Goal: Transaction & Acquisition: Subscribe to service/newsletter

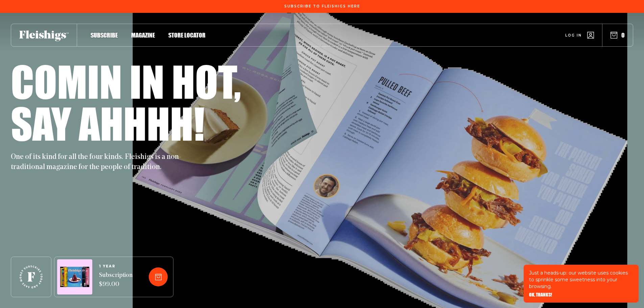
click at [65, 35] on use at bounding box center [43, 35] width 49 height 11
click at [355, 4] on span "Subscribe To Fleishigs Here" at bounding box center [322, 2] width 76 height 4
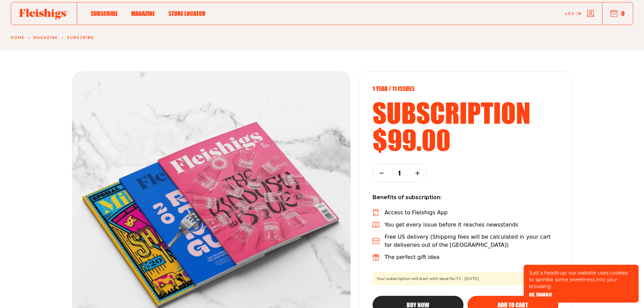
scroll to position [34, 0]
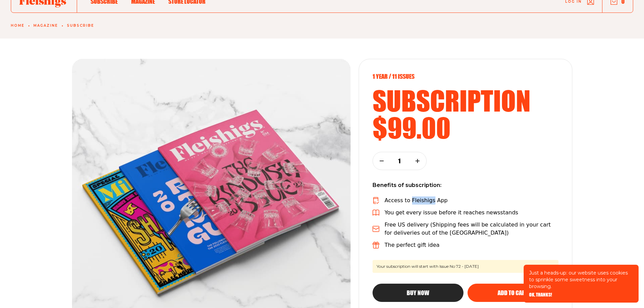
drag, startPoint x: 427, startPoint y: 201, endPoint x: 410, endPoint y: 200, distance: 17.9
click at [410, 200] on p "Access to Fleishigs App" at bounding box center [416, 200] width 63 height 8
copy p "Fleishigs"
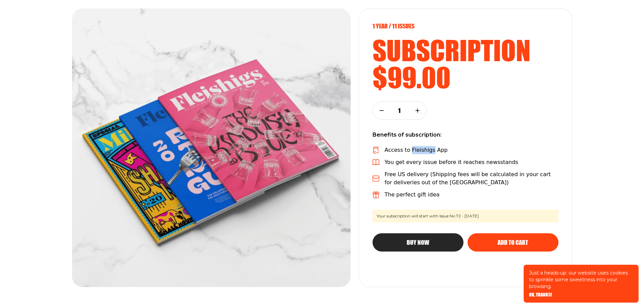
scroll to position [101, 0]
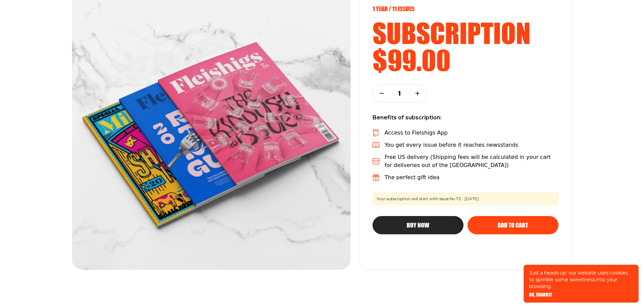
click at [501, 109] on div "1 year / 11 Issues subscription $99.00 1 Benefits of subscription: Access to Fl…" at bounding box center [466, 130] width 214 height 278
click at [522, 222] on span "Add to cart" at bounding box center [512, 219] width 30 height 6
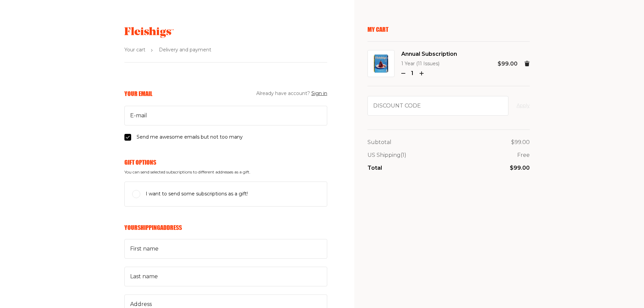
click at [405, 74] on icon "button" at bounding box center [403, 73] width 4 height 4
click at [402, 74] on icon "button" at bounding box center [403, 73] width 4 height 4
click at [526, 64] on use at bounding box center [526, 63] width 5 height 5
